Goal: Information Seeking & Learning: Learn about a topic

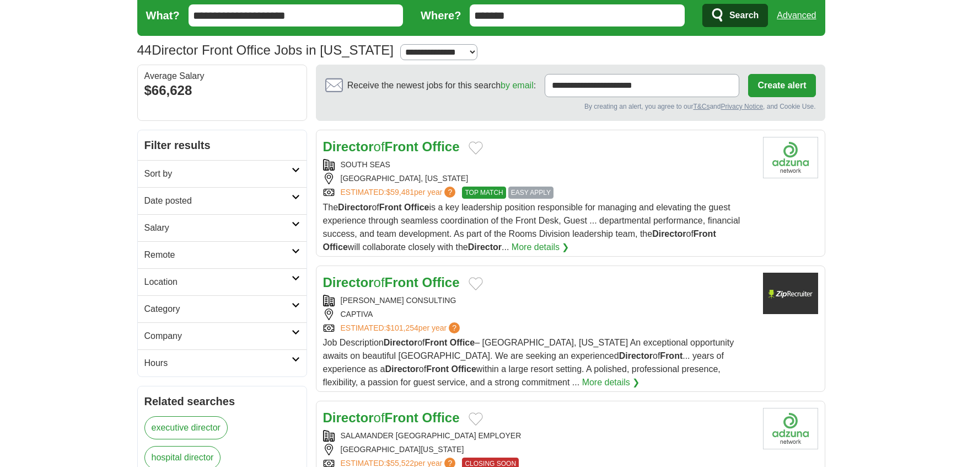
click at [550, 195] on span "EASY APPLY" at bounding box center [530, 192] width 45 height 12
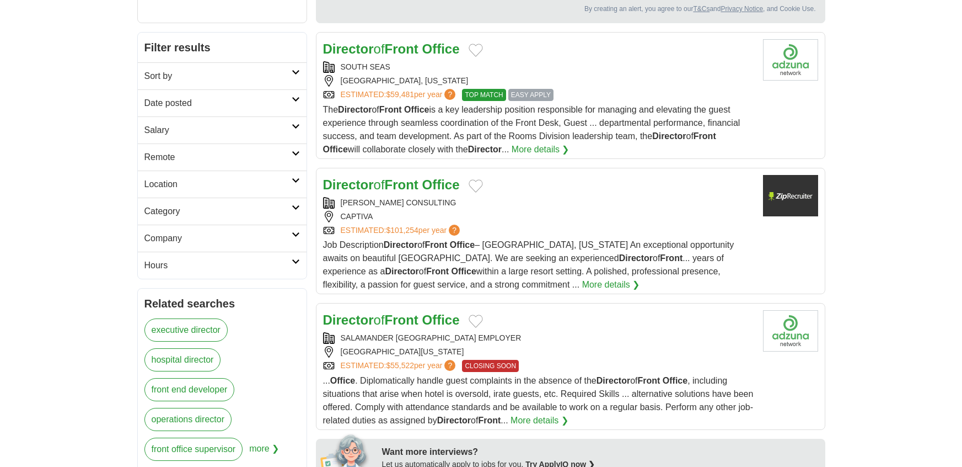
scroll to position [152, 0]
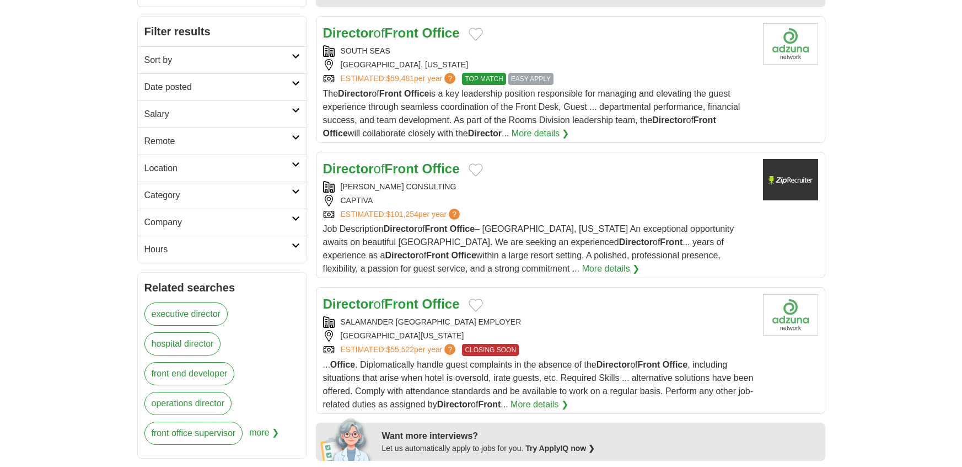
click at [447, 170] on strong "Office" at bounding box center [441, 168] width 38 height 15
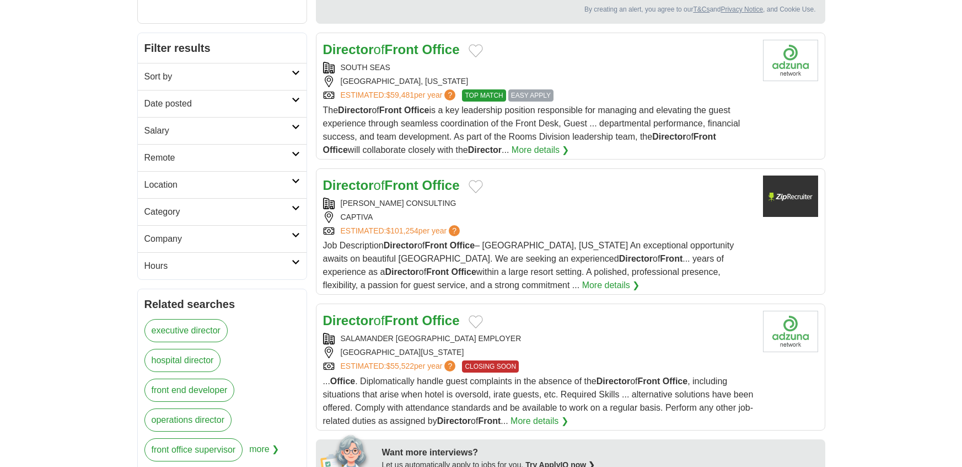
scroll to position [135, 0]
click at [397, 51] on strong "Front" at bounding box center [402, 49] width 34 height 15
click at [415, 184] on strong "Front" at bounding box center [402, 185] width 34 height 15
click at [392, 190] on strong "Front" at bounding box center [402, 185] width 34 height 15
click at [400, 184] on strong "Front" at bounding box center [402, 186] width 34 height 15
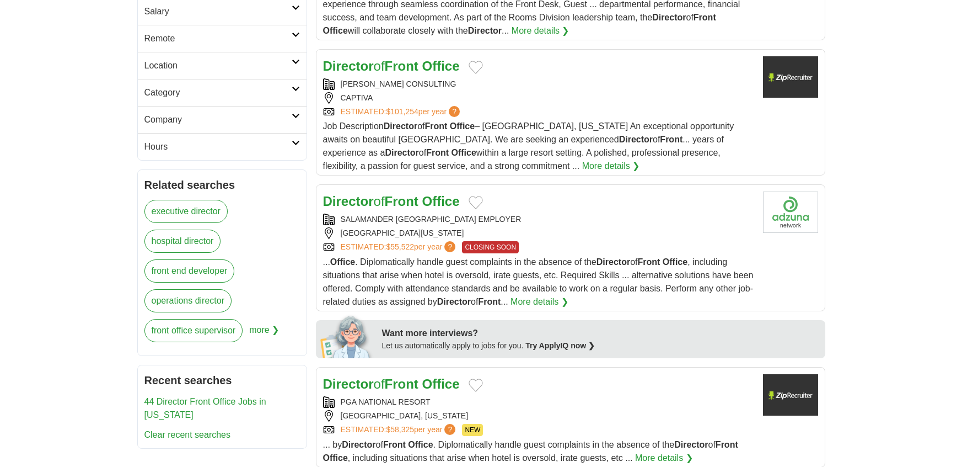
scroll to position [264, 0]
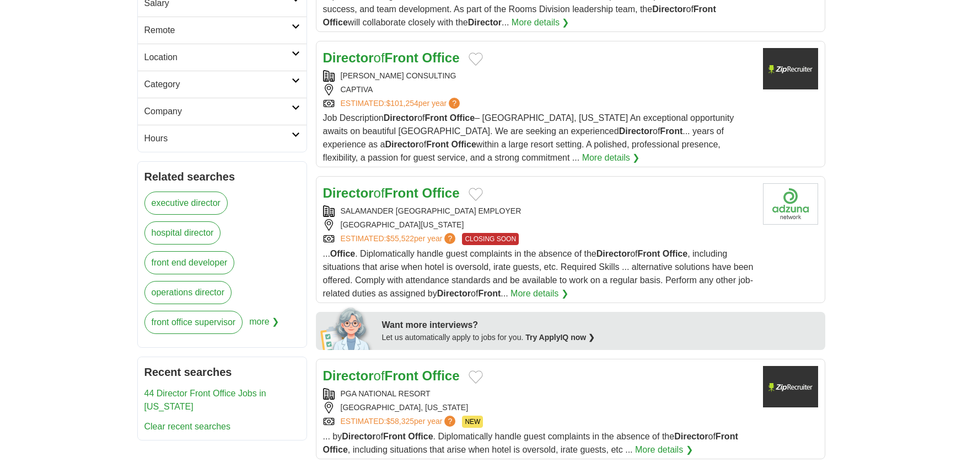
click at [439, 197] on strong "Office" at bounding box center [441, 192] width 38 height 15
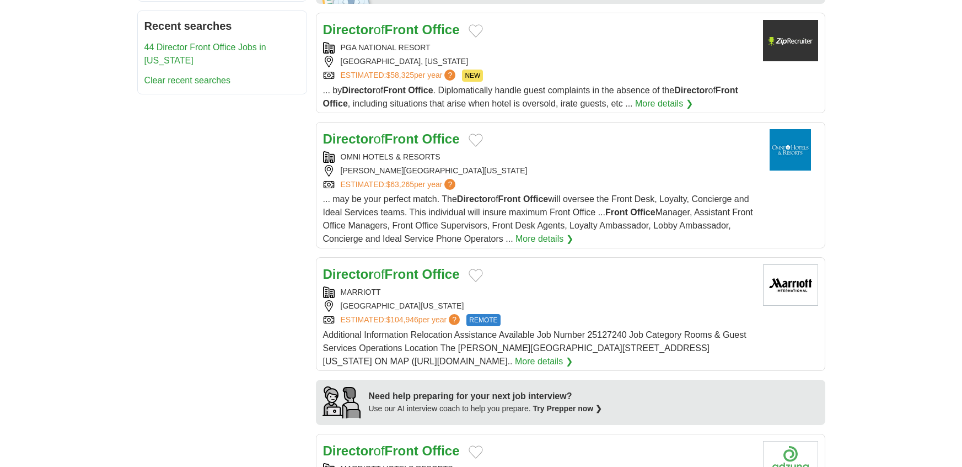
scroll to position [615, 0]
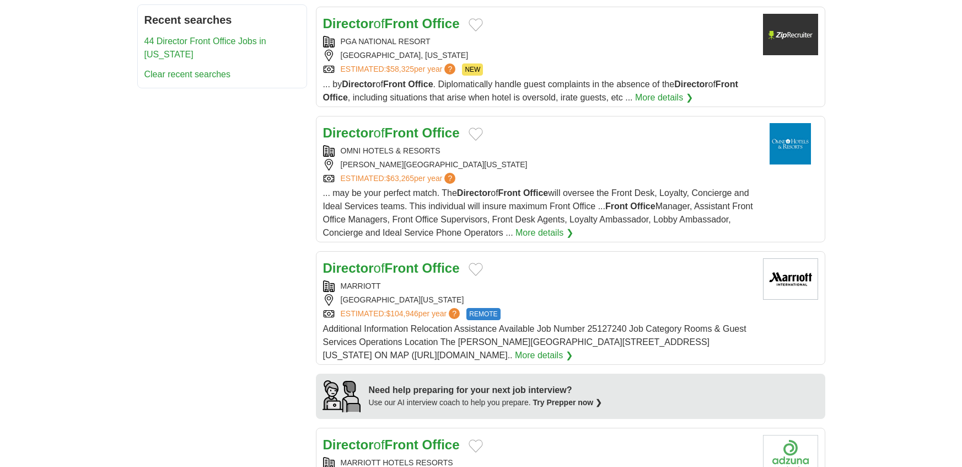
click at [427, 132] on link "Director of Front Office" at bounding box center [391, 132] width 137 height 15
click at [372, 265] on strong "Director" at bounding box center [348, 267] width 51 height 15
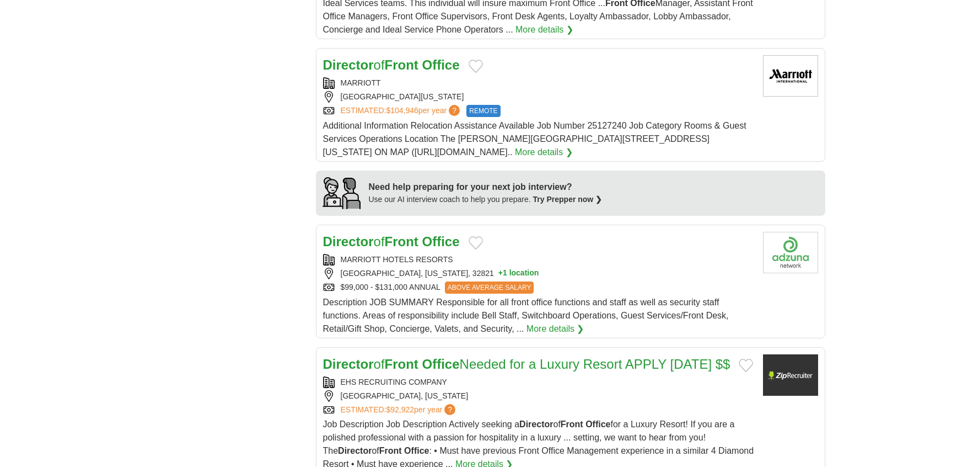
scroll to position [823, 0]
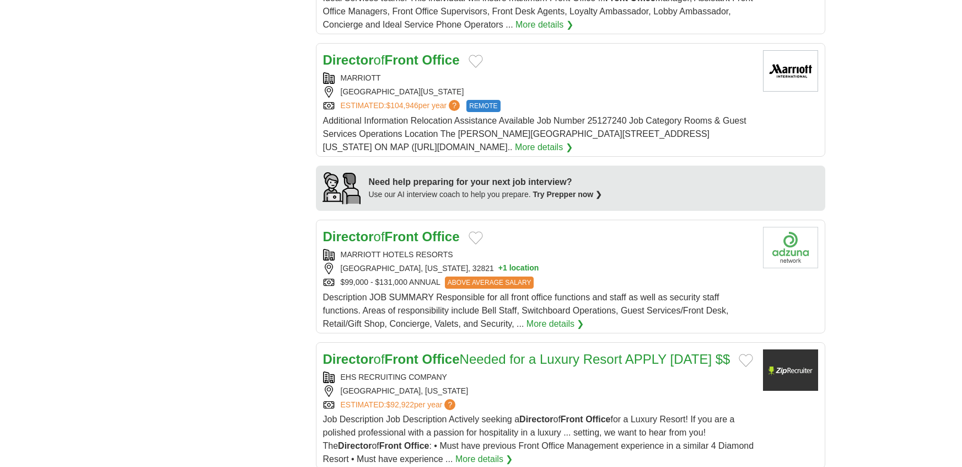
click at [429, 233] on link "Director of Front Office" at bounding box center [391, 236] width 137 height 15
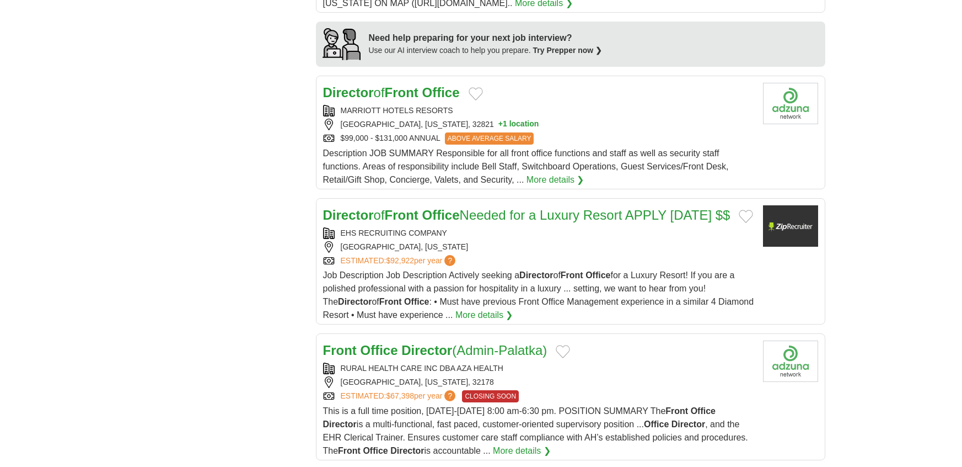
scroll to position [978, 0]
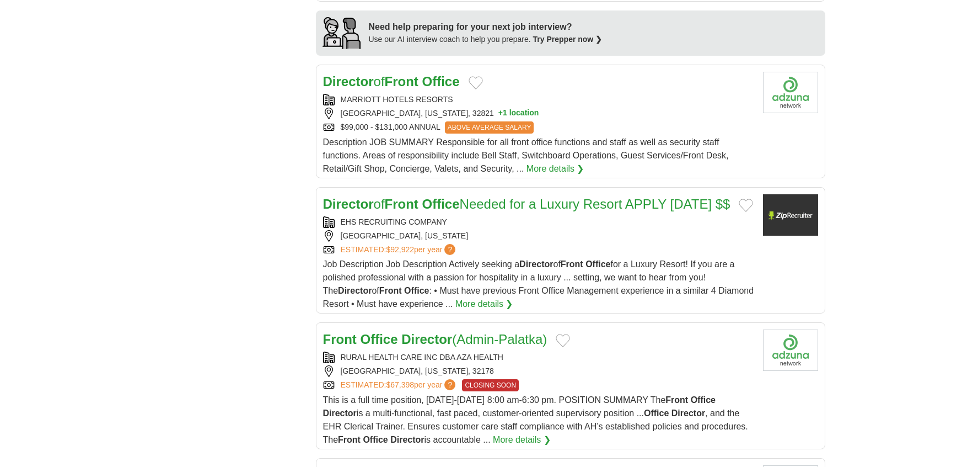
click at [419, 196] on strong "Front" at bounding box center [402, 203] width 34 height 15
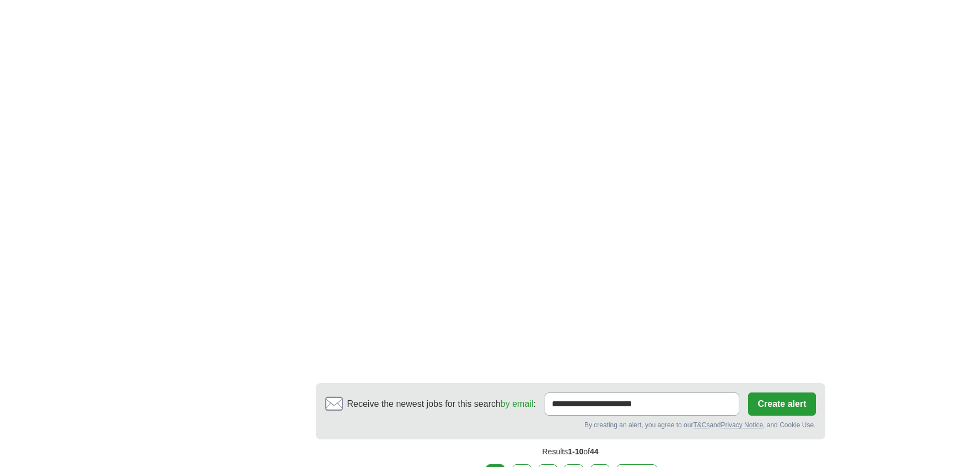
scroll to position [2049, 0]
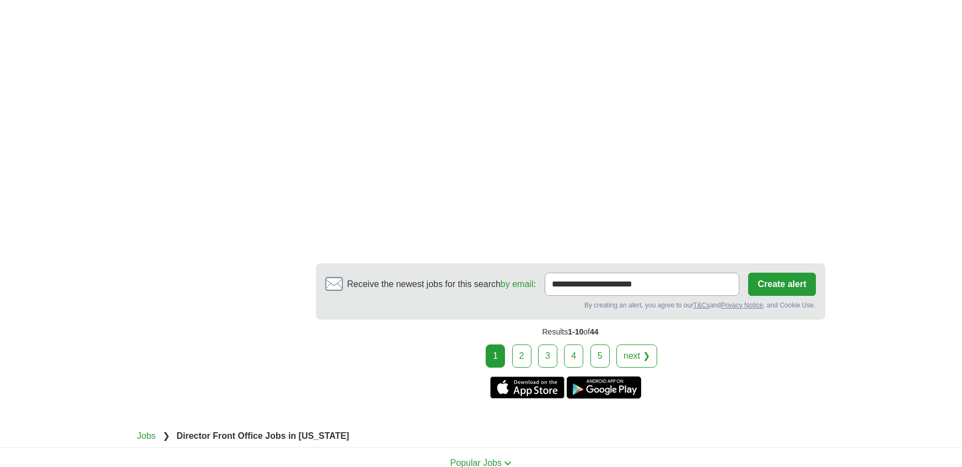
click at [628, 365] on link "next ❯" at bounding box center [637, 355] width 41 height 23
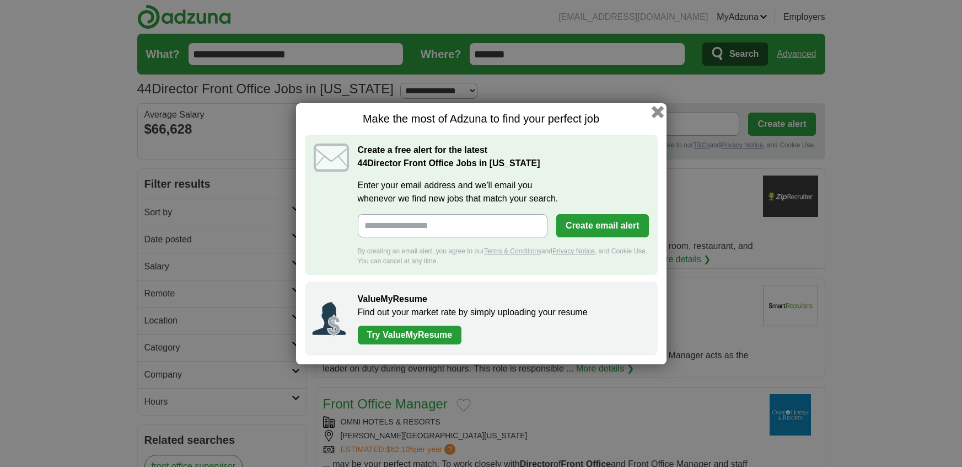
click at [657, 108] on button "button" at bounding box center [657, 111] width 12 height 12
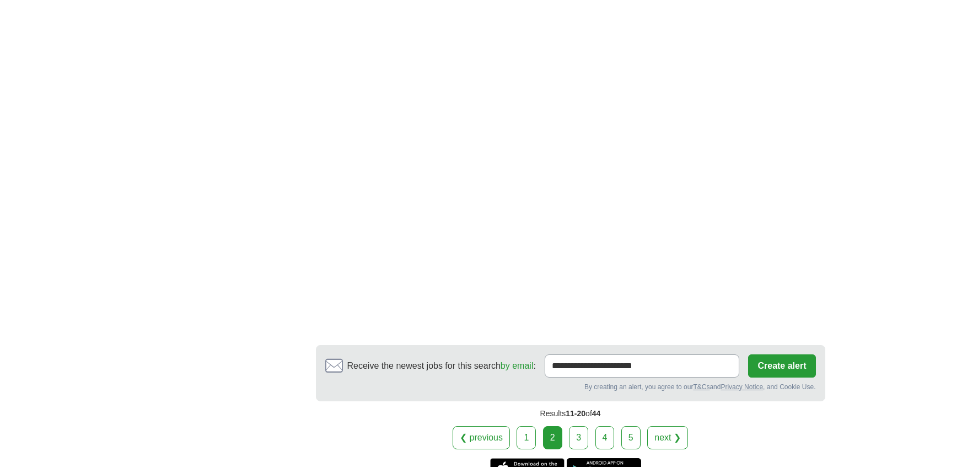
scroll to position [1752, 0]
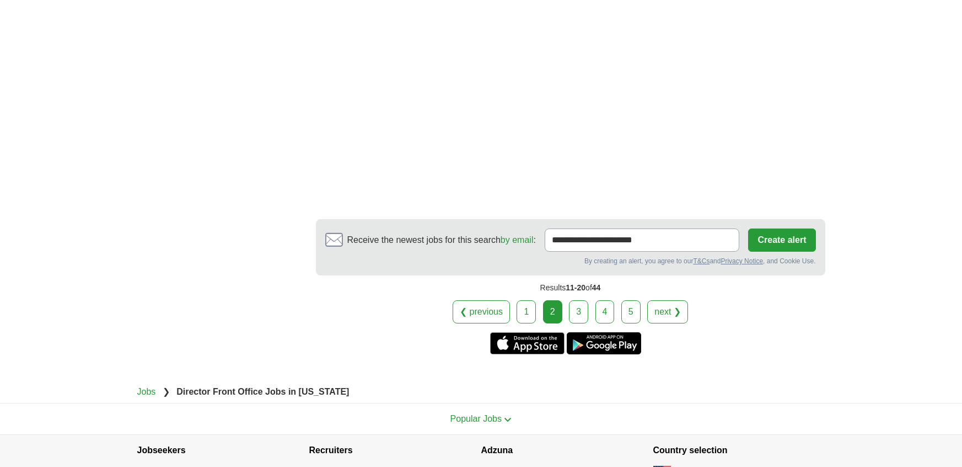
click at [584, 300] on link "3" at bounding box center [578, 311] width 19 height 23
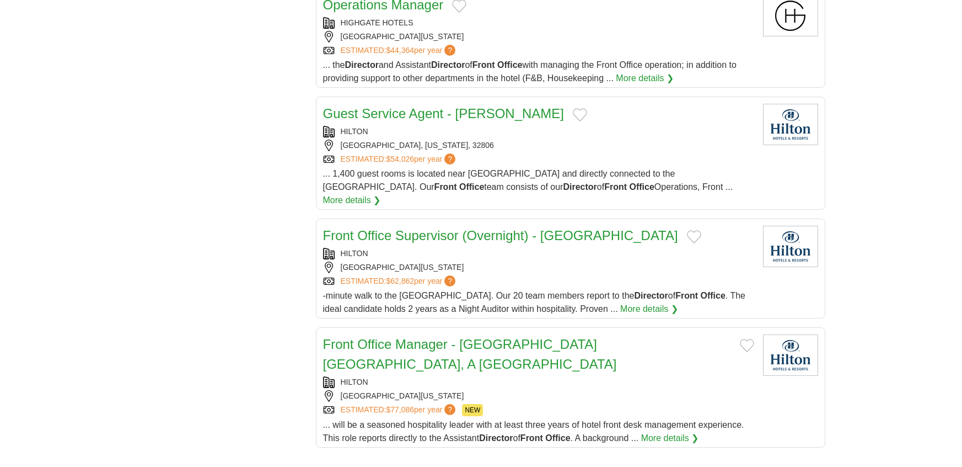
scroll to position [955, 0]
click at [382, 13] on link "Operations Manager" at bounding box center [383, 5] width 121 height 15
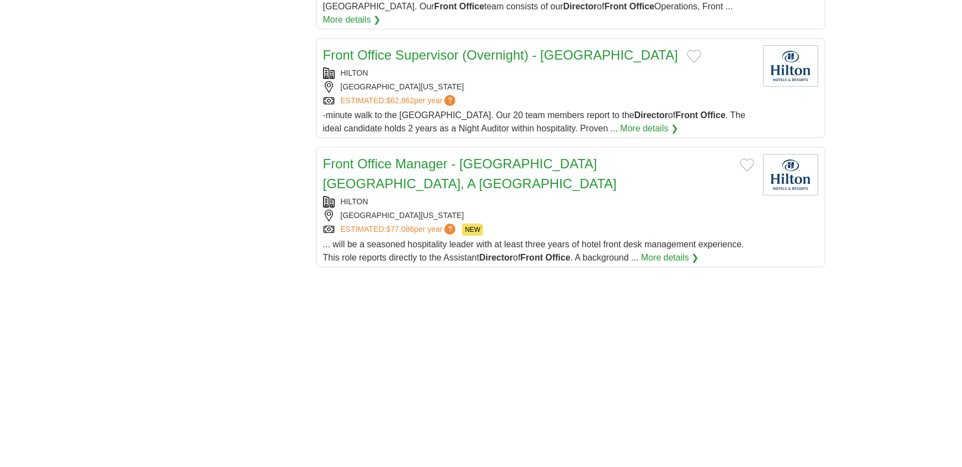
scroll to position [1181, 0]
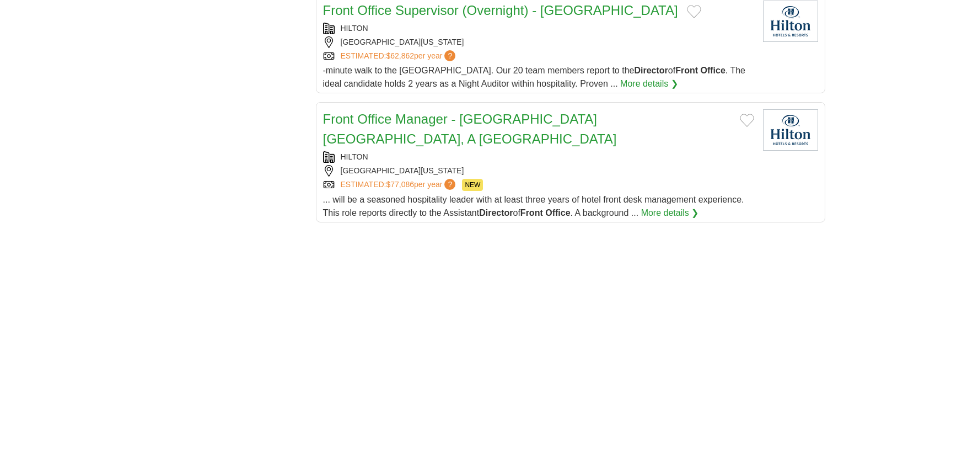
click at [465, 127] on link "Front Office Manager - [GEOGRAPHIC_DATA] [GEOGRAPHIC_DATA], A [GEOGRAPHIC_DATA]" at bounding box center [470, 128] width 294 height 35
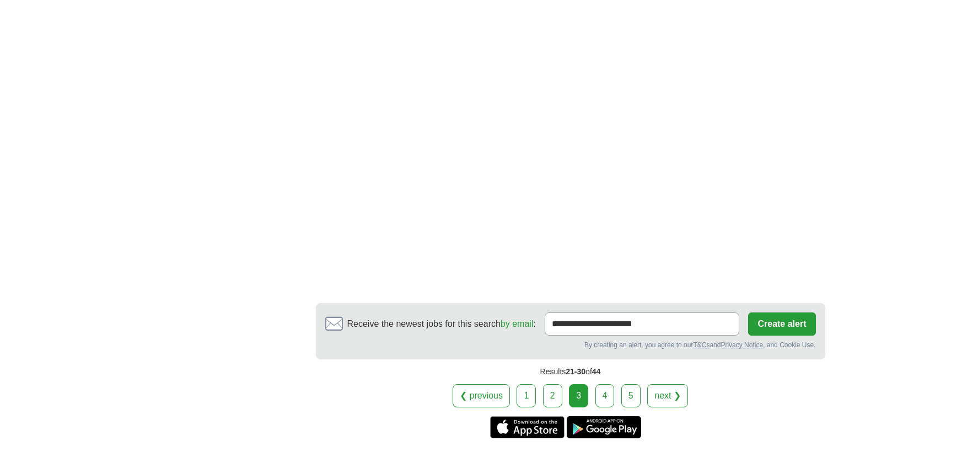
scroll to position [1672, 0]
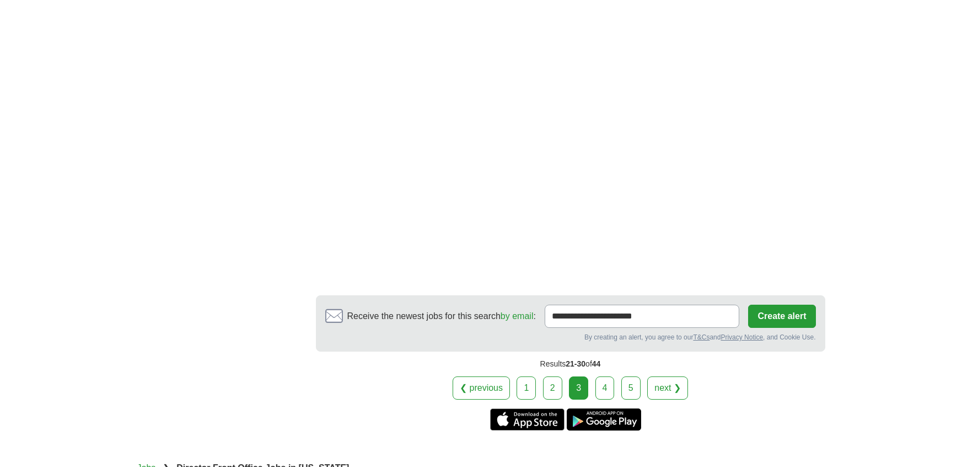
click at [608, 376] on link "4" at bounding box center [605, 387] width 19 height 23
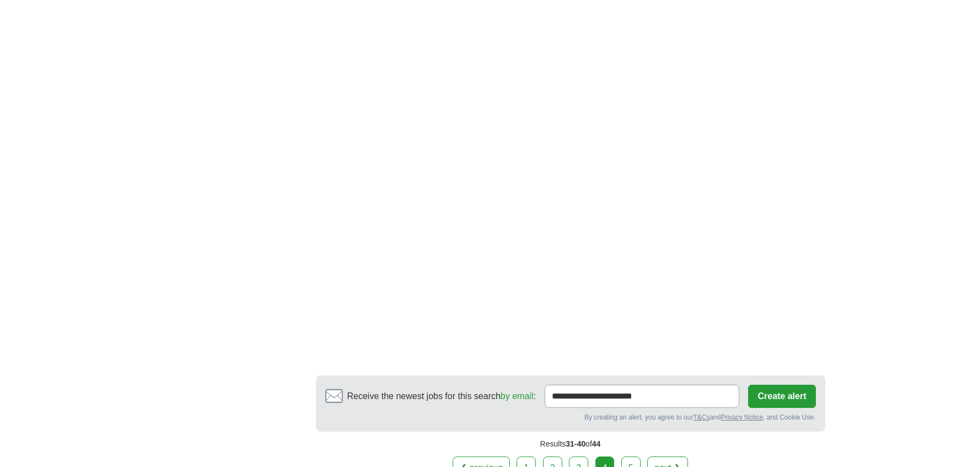
scroll to position [1847, 0]
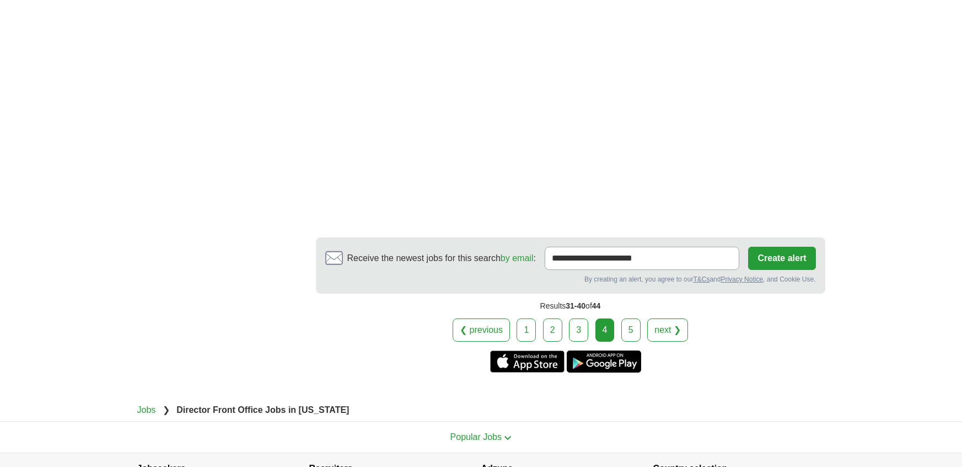
click at [632, 318] on link "5" at bounding box center [631, 329] width 19 height 23
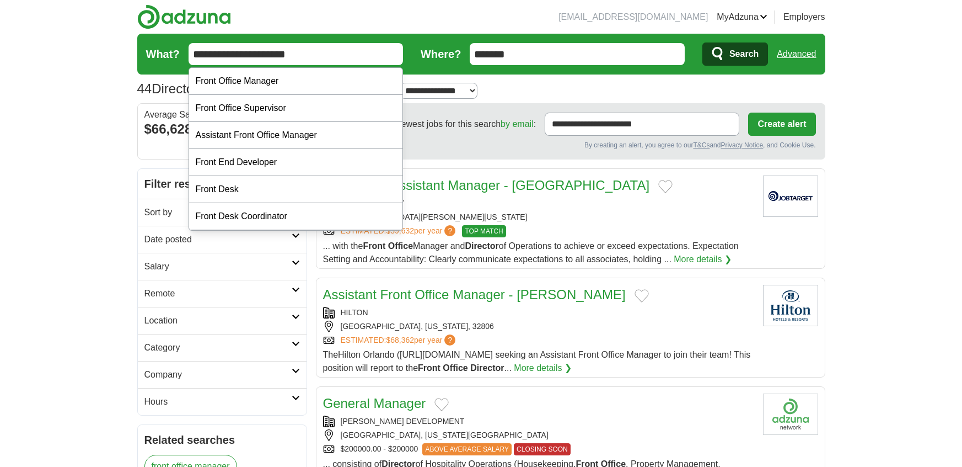
drag, startPoint x: 307, startPoint y: 60, endPoint x: 110, endPoint y: 53, distance: 197.0
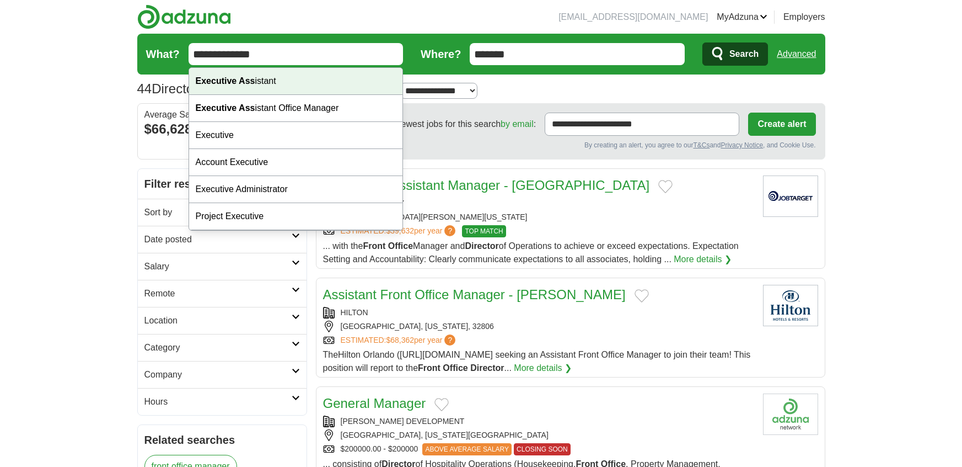
click at [346, 90] on div "Executive Ass istant" at bounding box center [296, 81] width 214 height 27
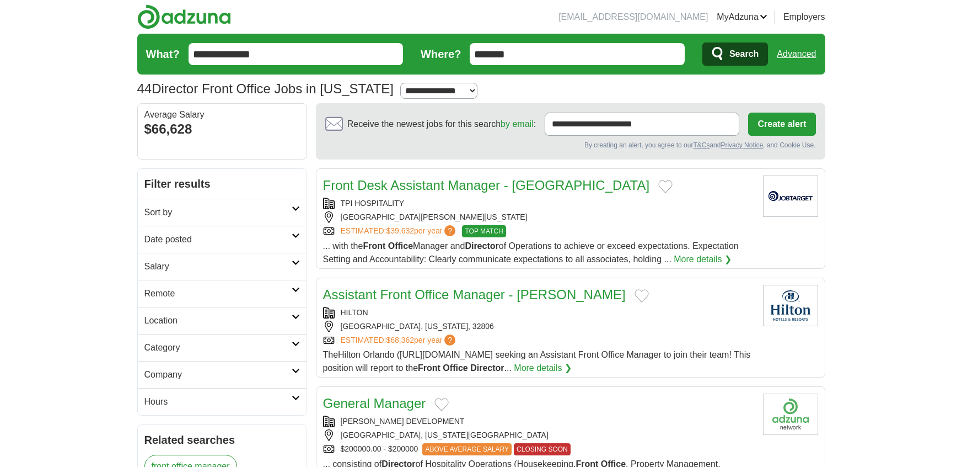
type input "**********"
click at [753, 59] on span "Search" at bounding box center [744, 54] width 29 height 22
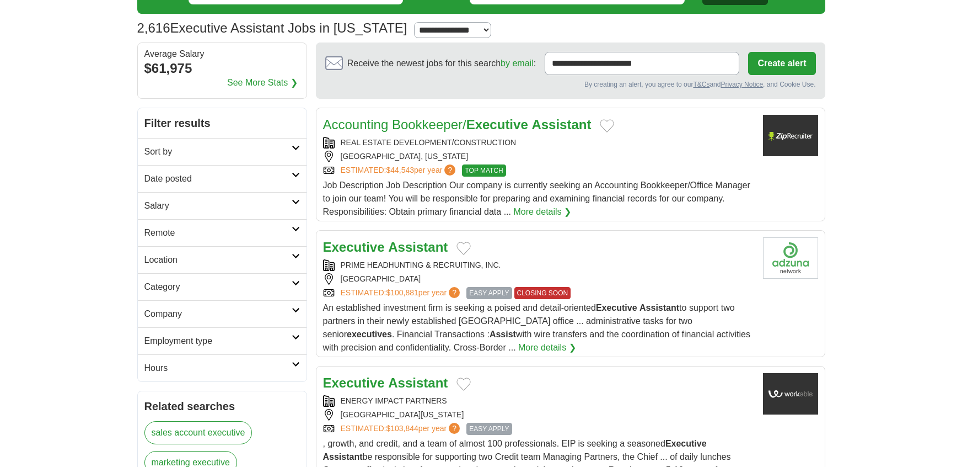
scroll to position [60, 0]
click at [412, 240] on strong "Assistant" at bounding box center [418, 247] width 60 height 15
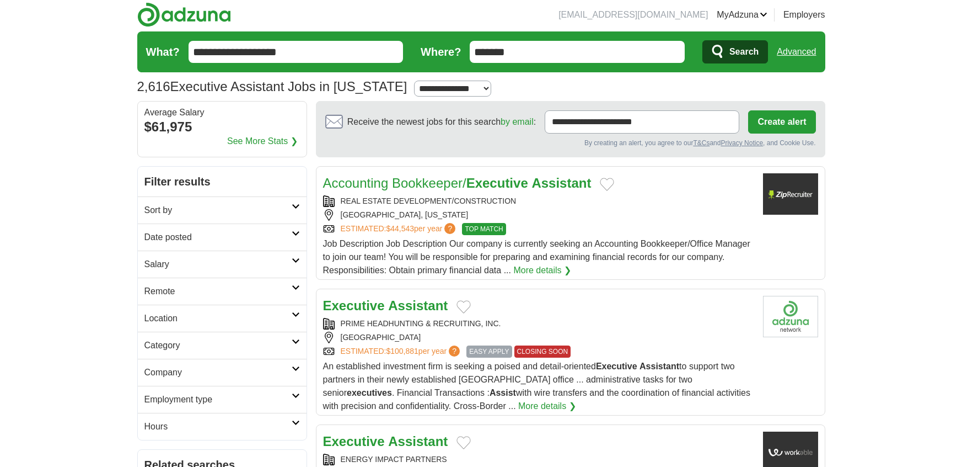
scroll to position [0, 0]
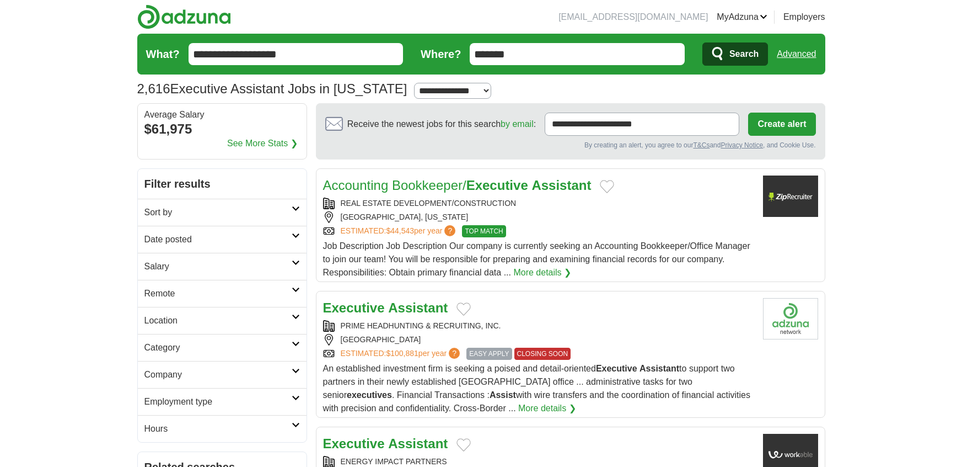
drag, startPoint x: 539, startPoint y: 57, endPoint x: 423, endPoint y: 61, distance: 116.4
click at [423, 61] on form "**********" at bounding box center [481, 54] width 688 height 41
type input "******"
click at [742, 56] on span "Search" at bounding box center [744, 54] width 29 height 22
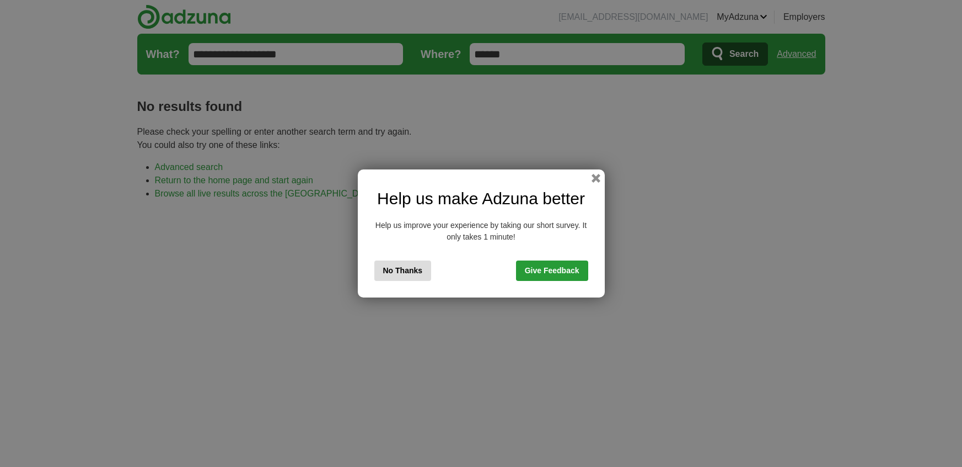
click at [595, 179] on button "button" at bounding box center [596, 178] width 9 height 9
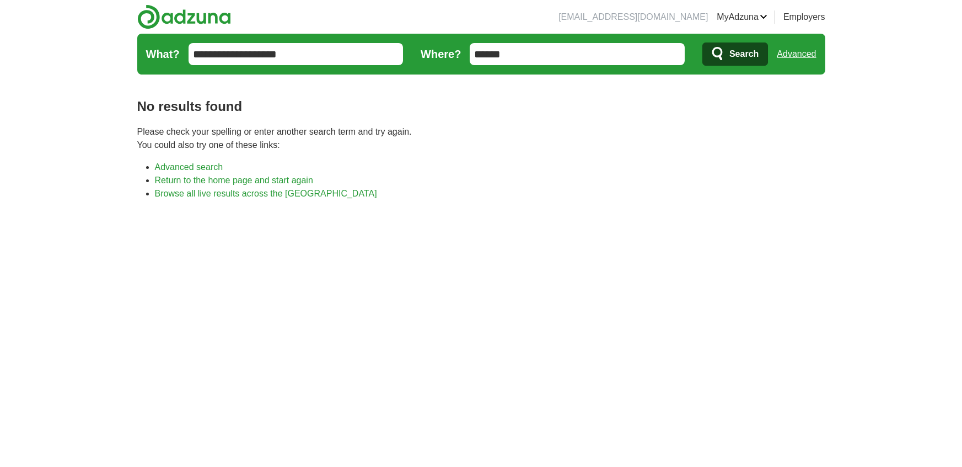
drag, startPoint x: 592, startPoint y: 50, endPoint x: 407, endPoint y: 35, distance: 185.9
click at [407, 35] on form "**********" at bounding box center [481, 54] width 688 height 41
click at [730, 46] on span "Search" at bounding box center [744, 54] width 29 height 22
